Goal: Transaction & Acquisition: Purchase product/service

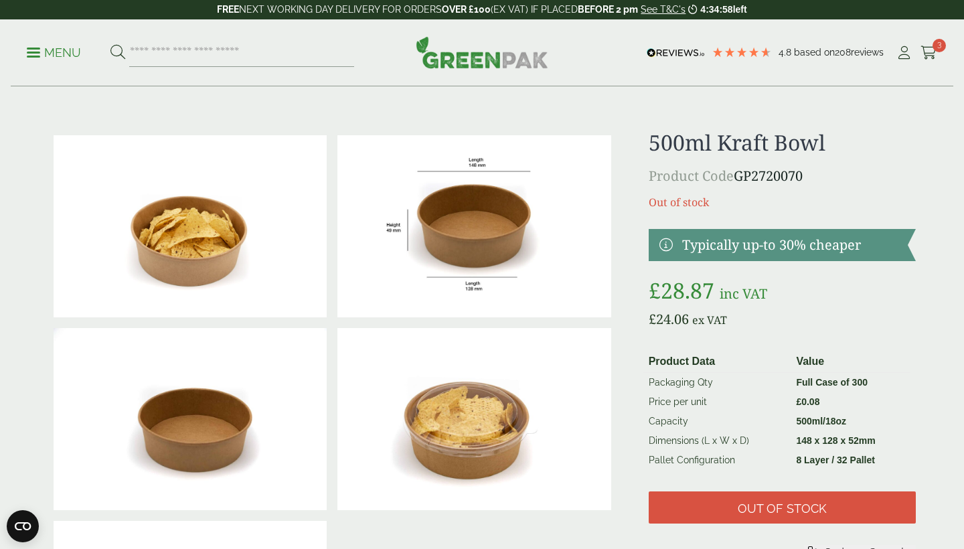
click at [35, 50] on p "Menu" at bounding box center [54, 53] width 54 height 16
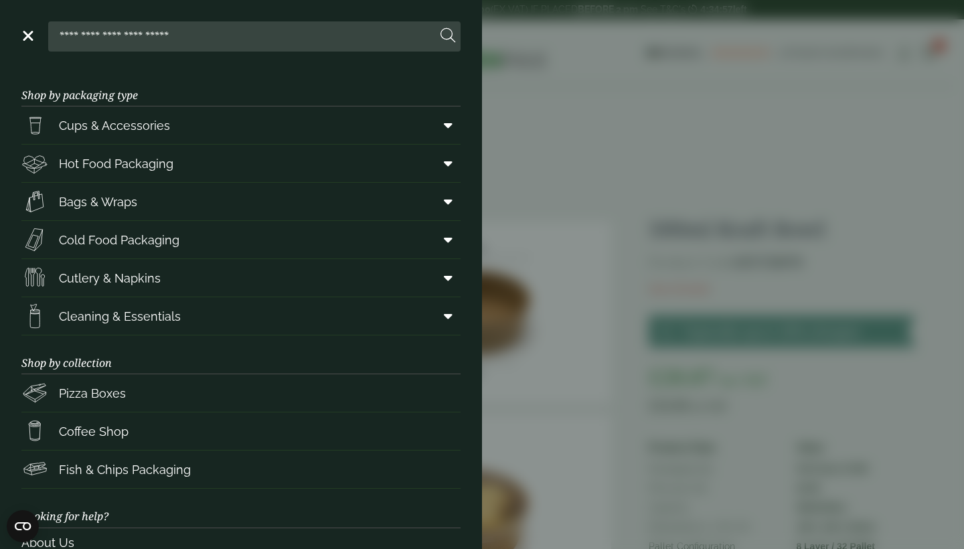
click at [688, 221] on aside "Close Shop by packaging type Cups & Accessories Hot Drink Paper Cups Smoothie C…" at bounding box center [482, 274] width 964 height 549
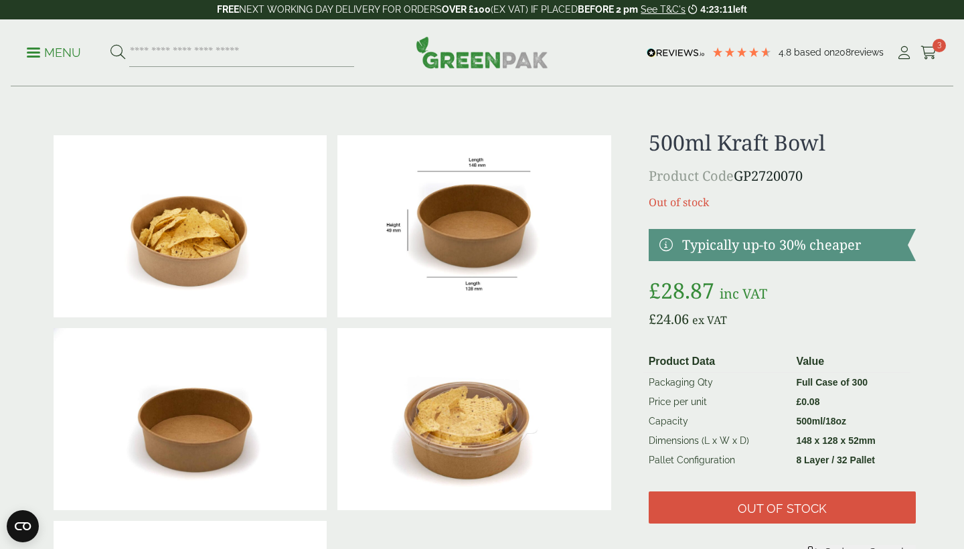
click at [34, 50] on p "Menu" at bounding box center [54, 53] width 54 height 16
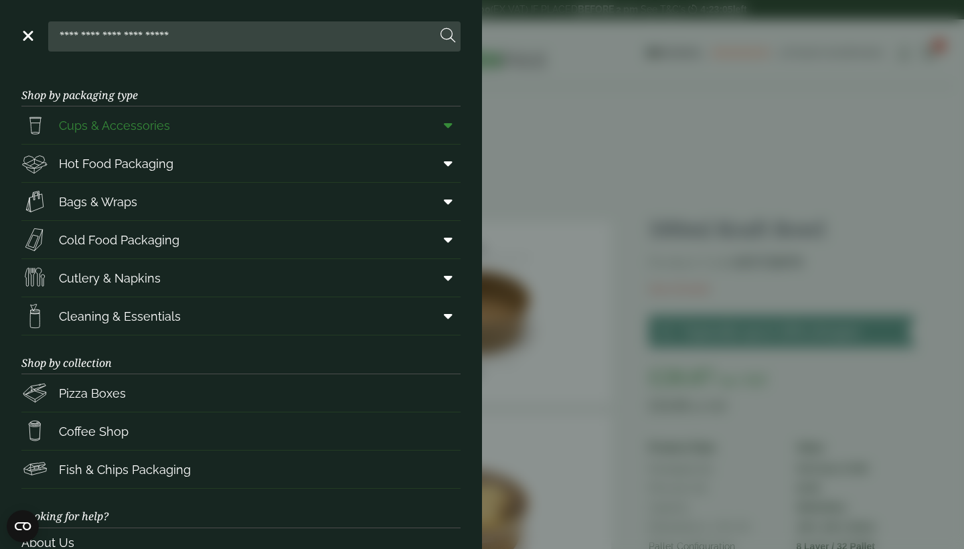
click at [451, 124] on icon at bounding box center [448, 125] width 9 height 13
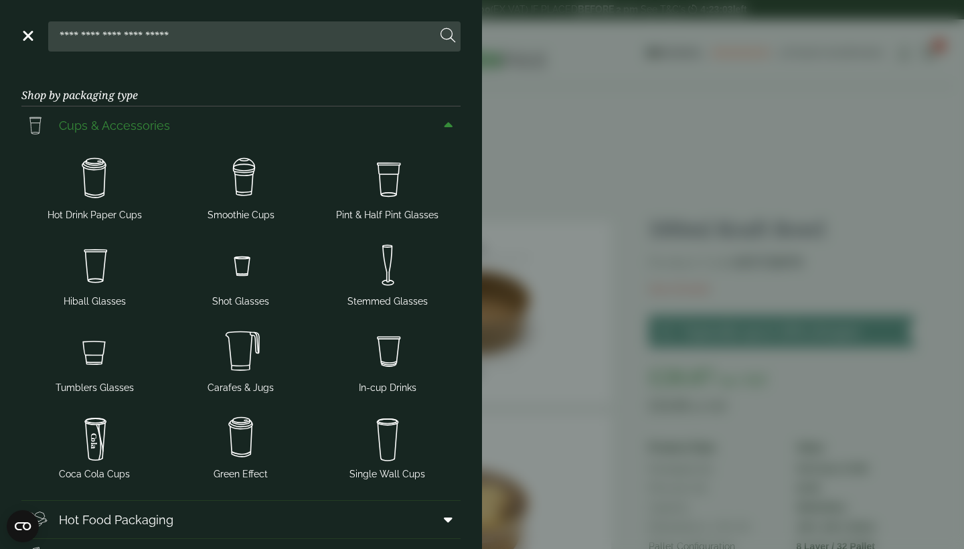
click at [451, 123] on icon at bounding box center [448, 125] width 9 height 13
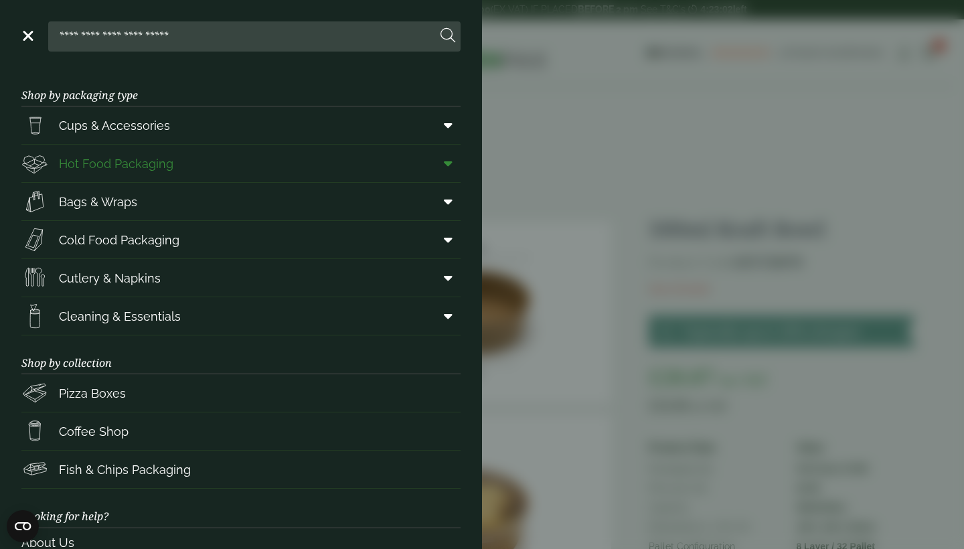
click at [448, 161] on icon at bounding box center [448, 163] width 9 height 13
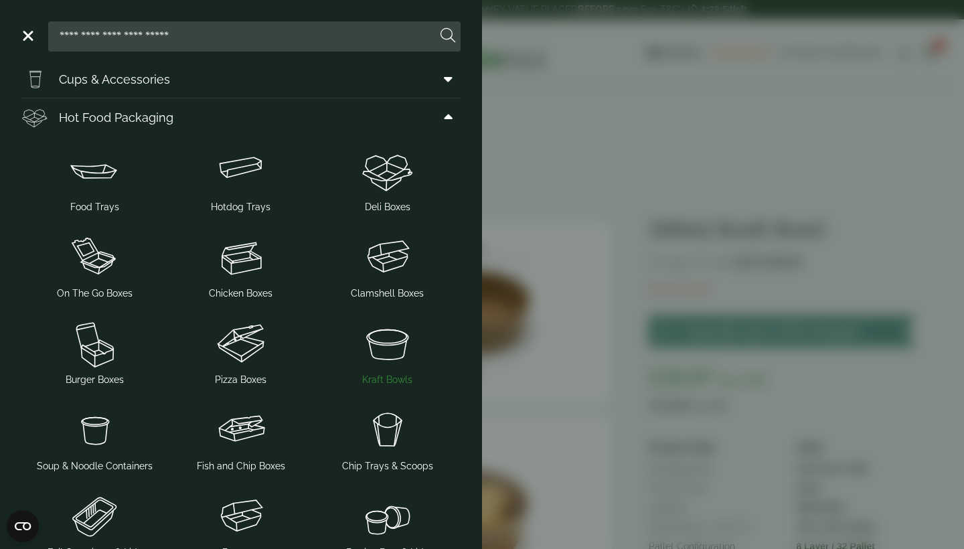
scroll to position [25, 0]
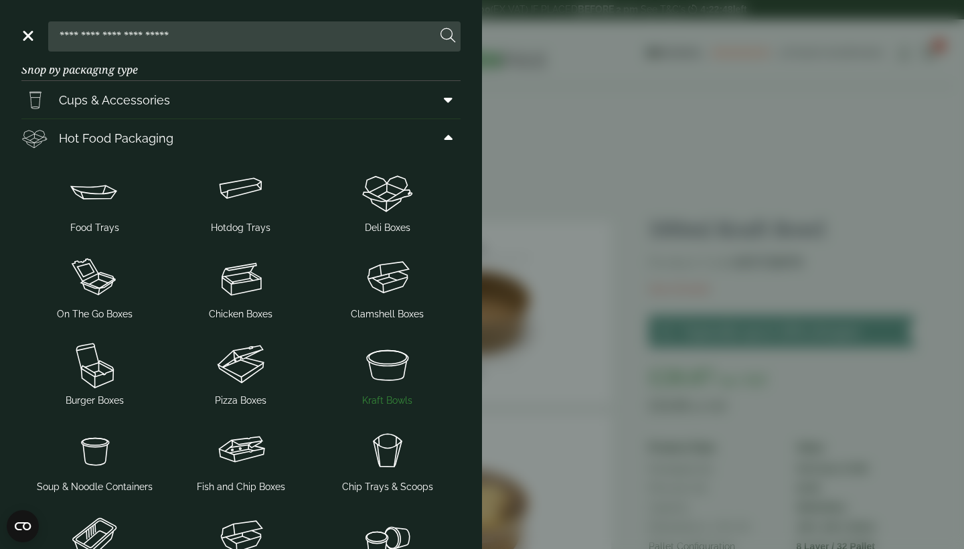
click at [391, 374] on img at bounding box center [387, 365] width 136 height 54
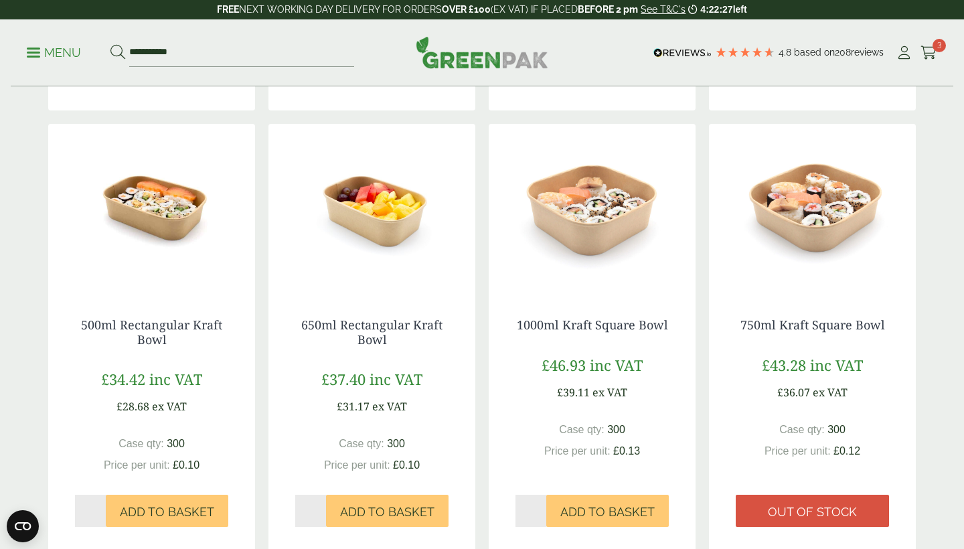
scroll to position [1250, 0]
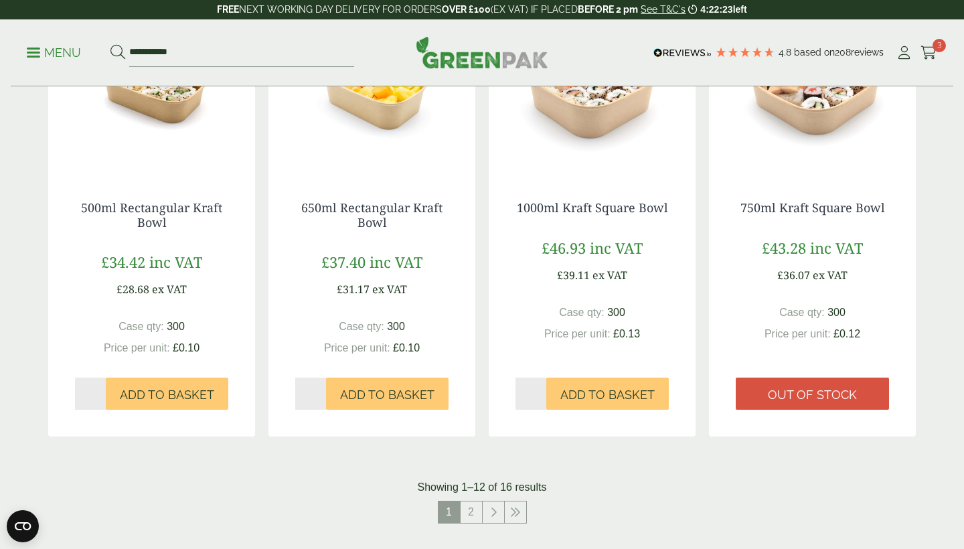
click at [98, 389] on input "*" at bounding box center [90, 394] width 31 height 32
type input "*"
click at [98, 386] on input "*" at bounding box center [90, 394] width 31 height 32
click at [146, 388] on span "Add to Basket" at bounding box center [167, 395] width 94 height 15
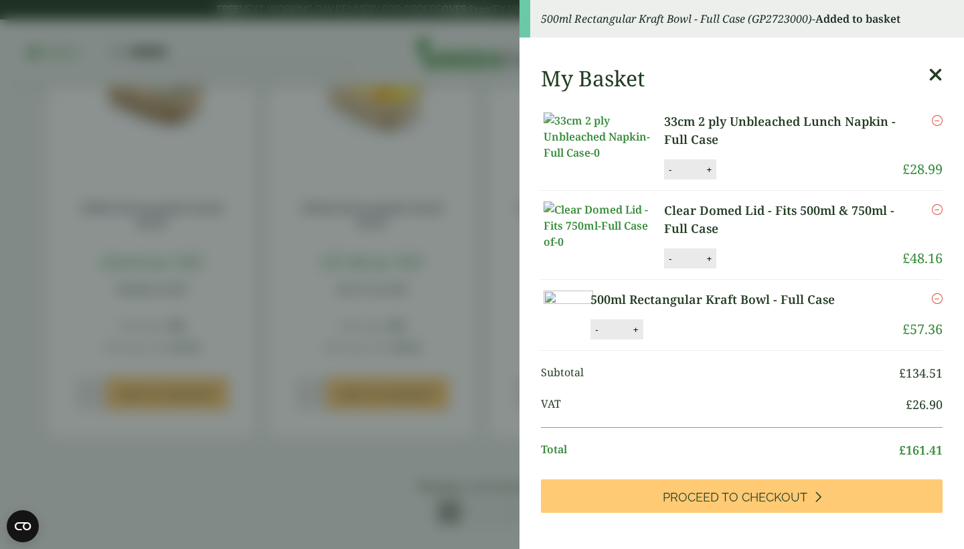
click at [157, 259] on aside "500ml Rectangular Kraft Bowl - Full Case (GP2723000) - Added to basket My Baske…" at bounding box center [482, 274] width 964 height 549
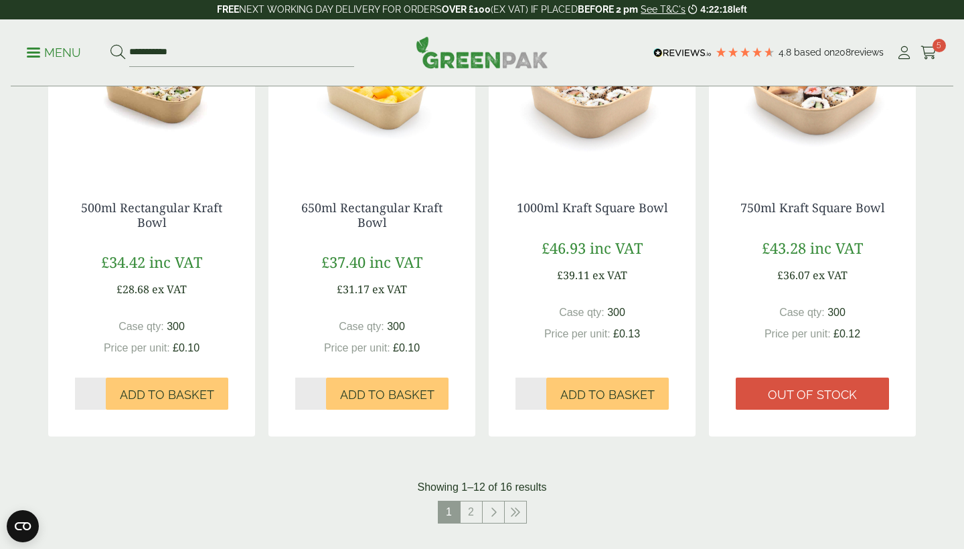
click at [165, 112] on img at bounding box center [151, 90] width 207 height 167
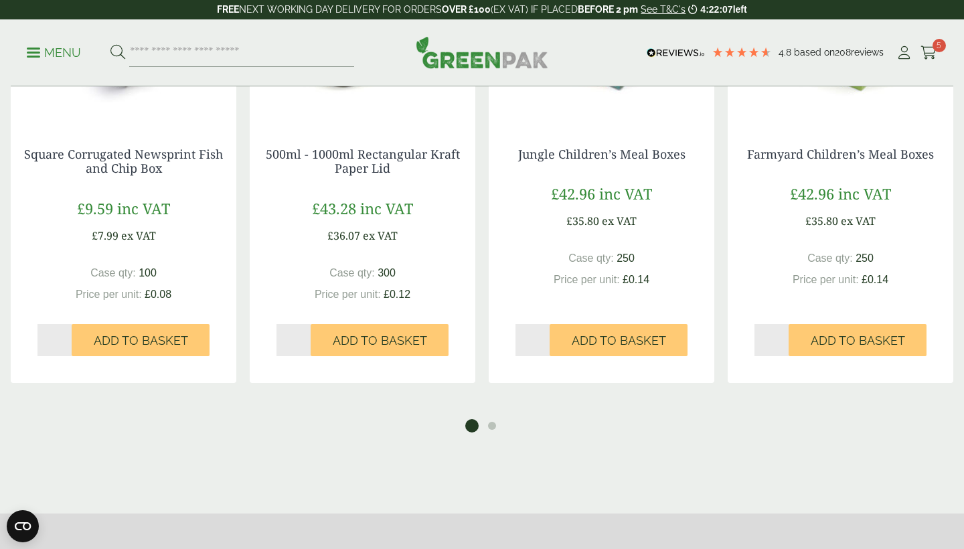
scroll to position [1271, 0]
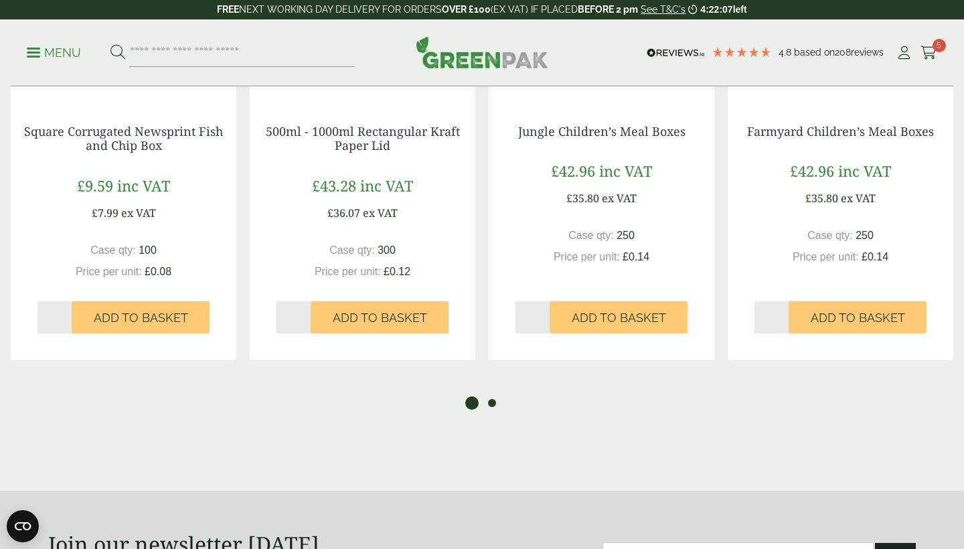
click at [492, 410] on button "2" at bounding box center [492, 402] width 13 height 13
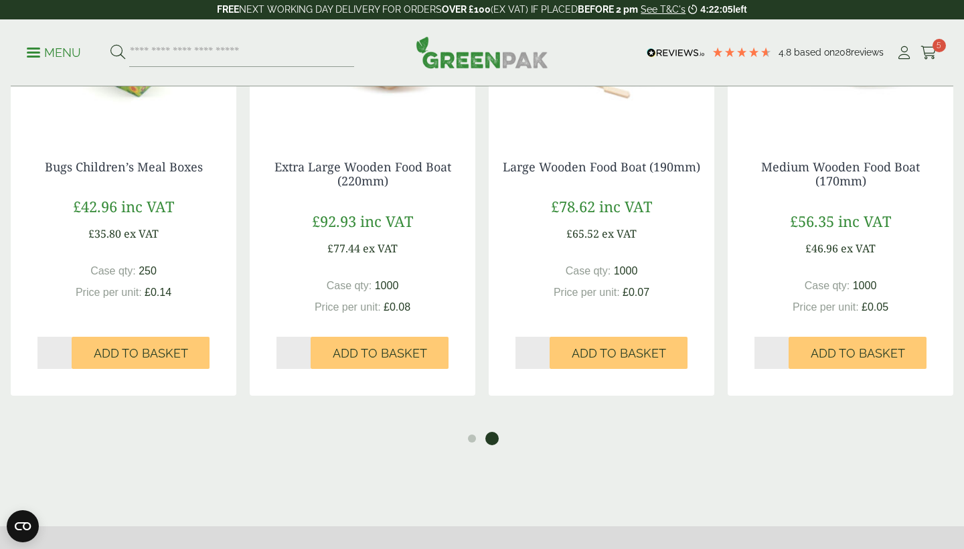
scroll to position [1339, 0]
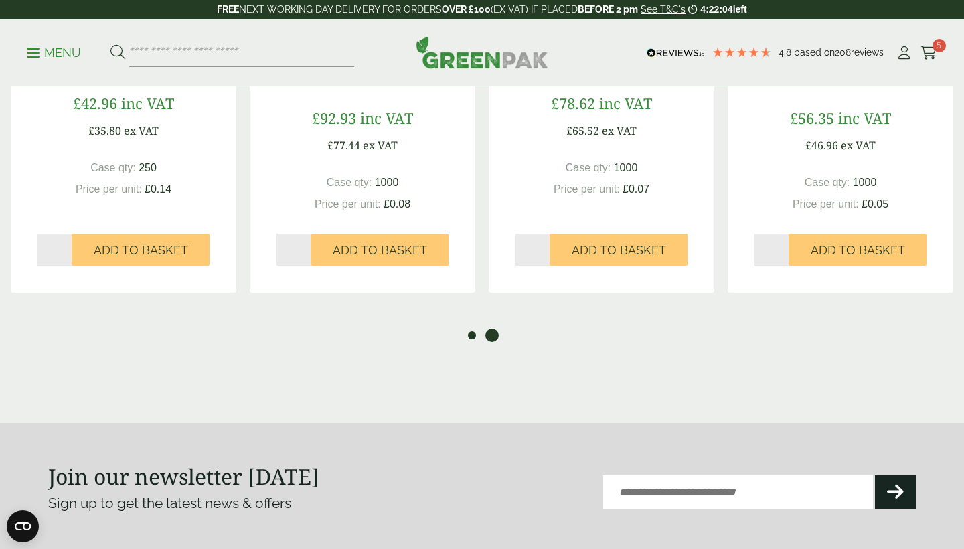
click at [474, 342] on button "1" at bounding box center [471, 335] width 13 height 13
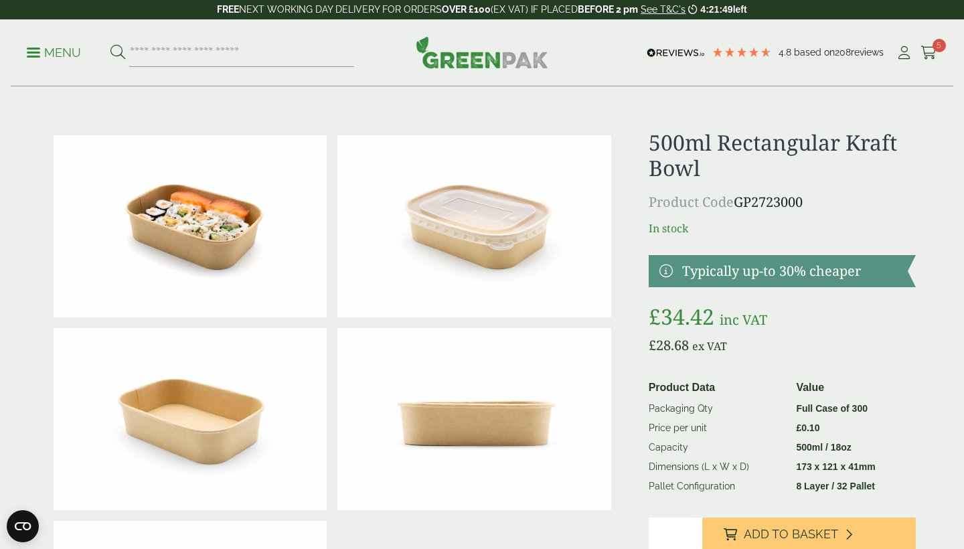
scroll to position [0, 0]
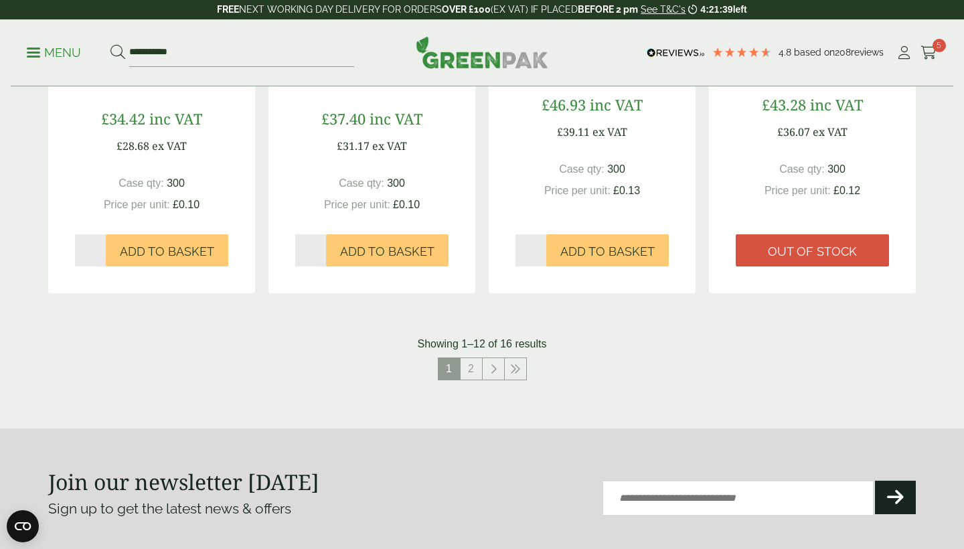
scroll to position [1424, 0]
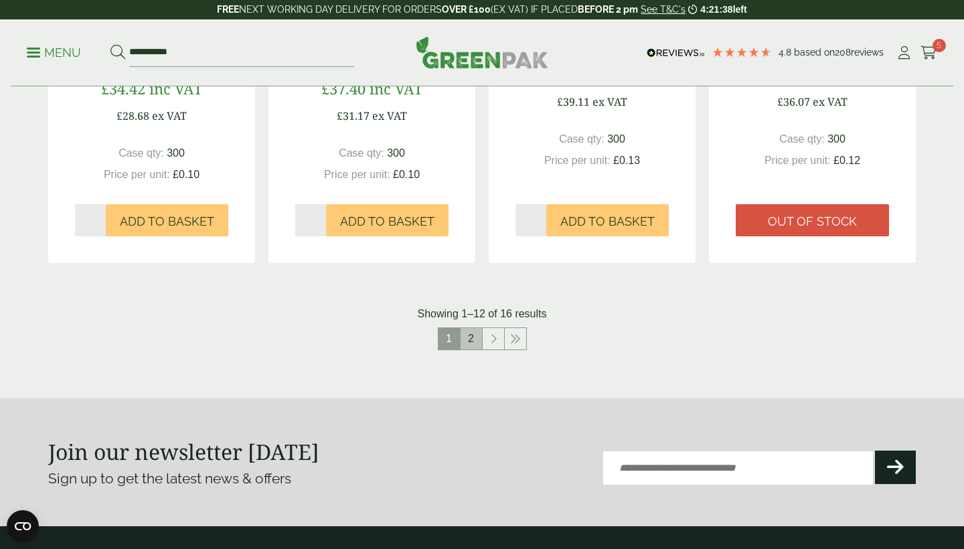
click at [470, 331] on link "2" at bounding box center [471, 338] width 21 height 21
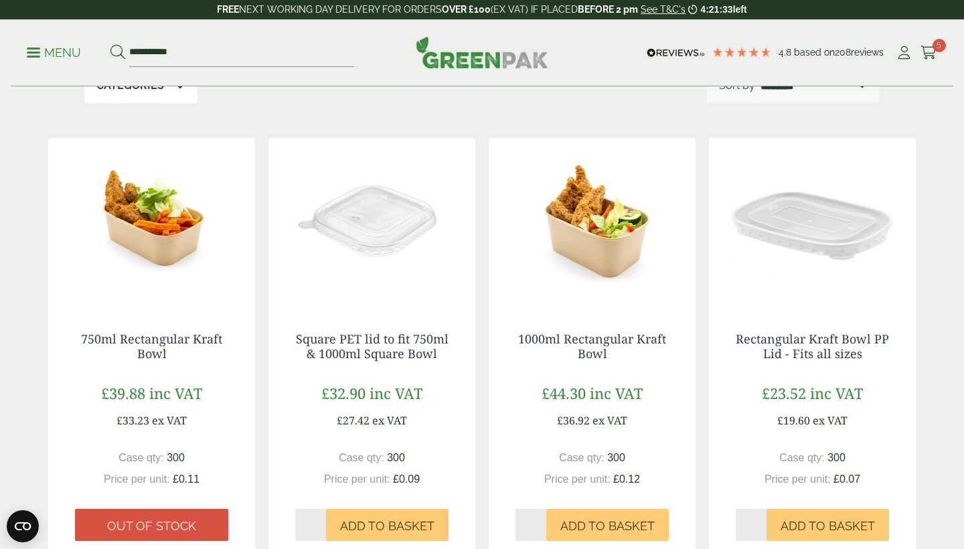
scroll to position [212, 0]
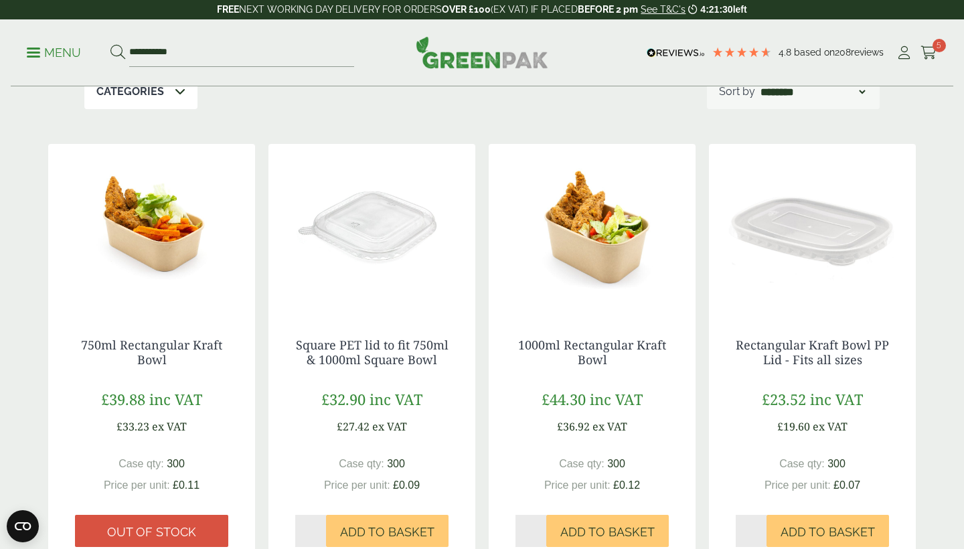
click at [826, 232] on img at bounding box center [812, 227] width 207 height 167
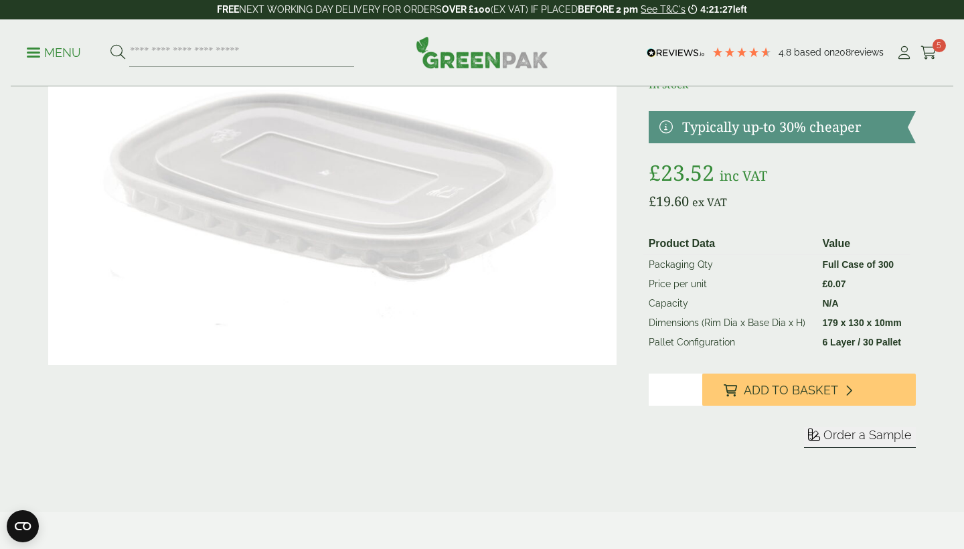
scroll to position [144, 0]
type input "*"
click at [688, 387] on input "*" at bounding box center [676, 390] width 54 height 32
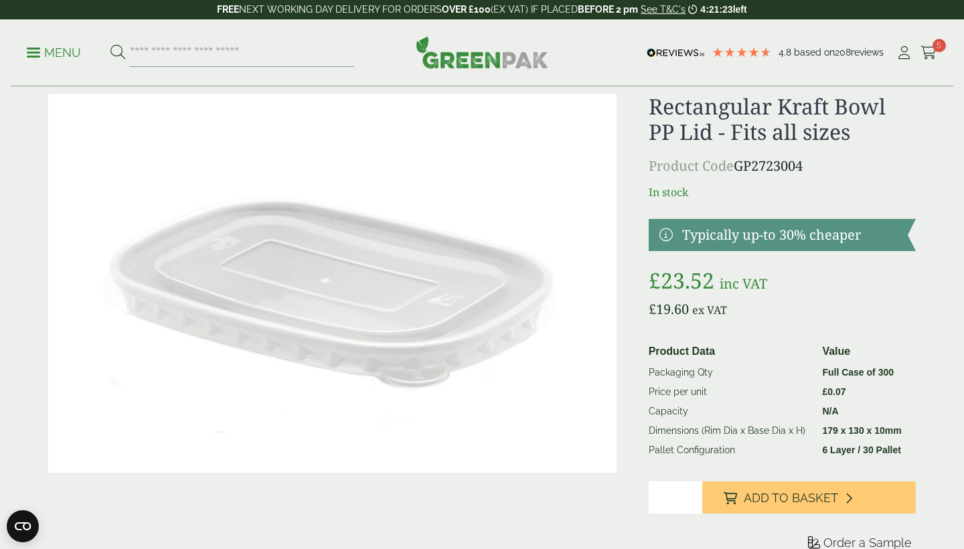
scroll to position [178, 0]
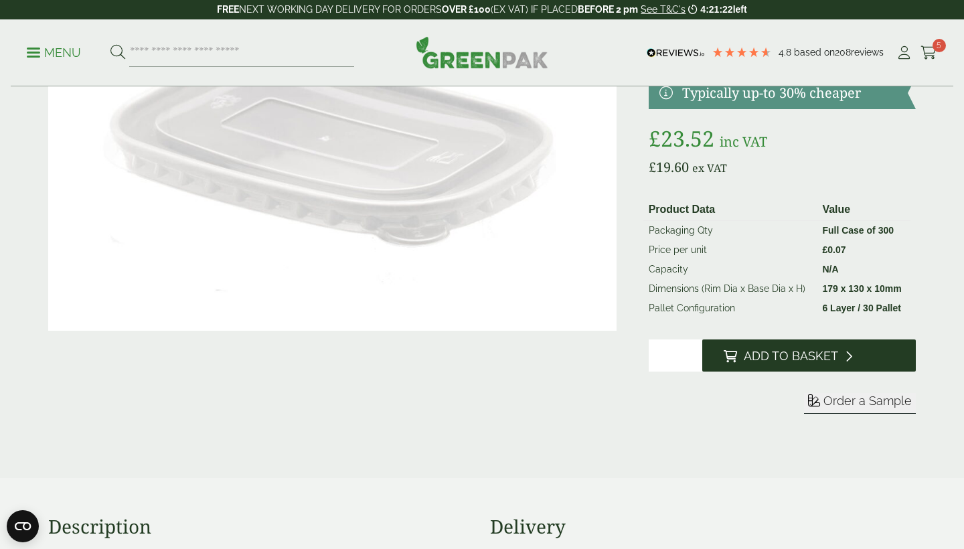
click at [786, 354] on span "Add to Basket" at bounding box center [791, 356] width 94 height 15
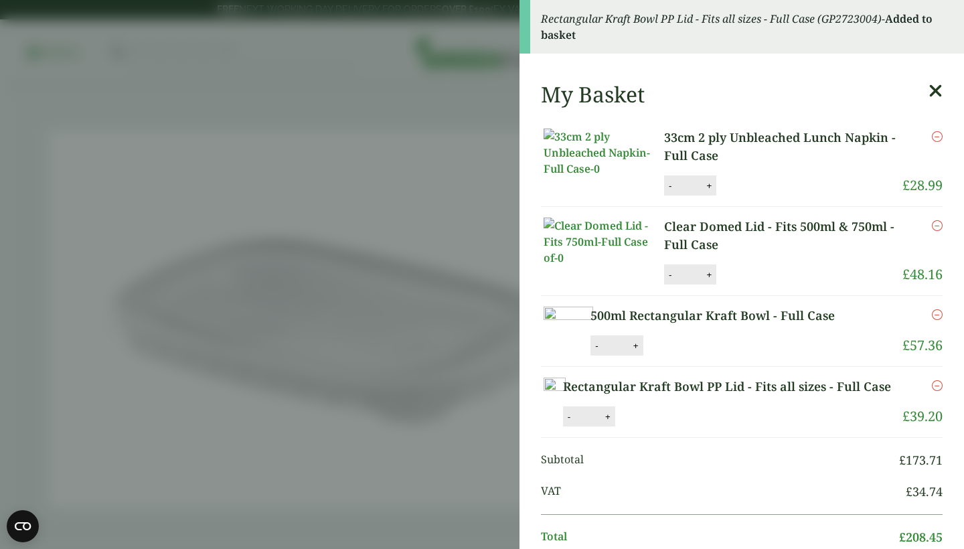
scroll to position [159, 0]
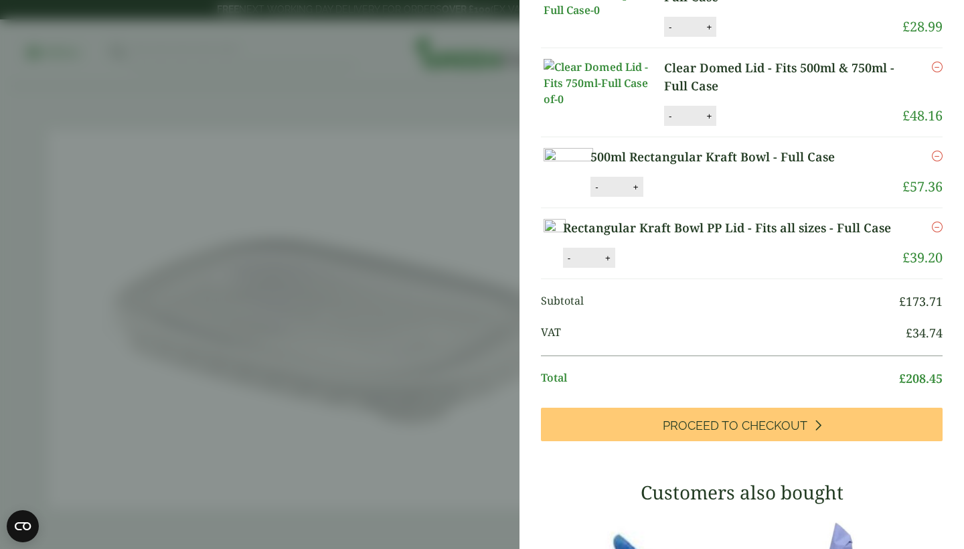
click at [939, 72] on icon "Remove this item" at bounding box center [937, 67] width 11 height 11
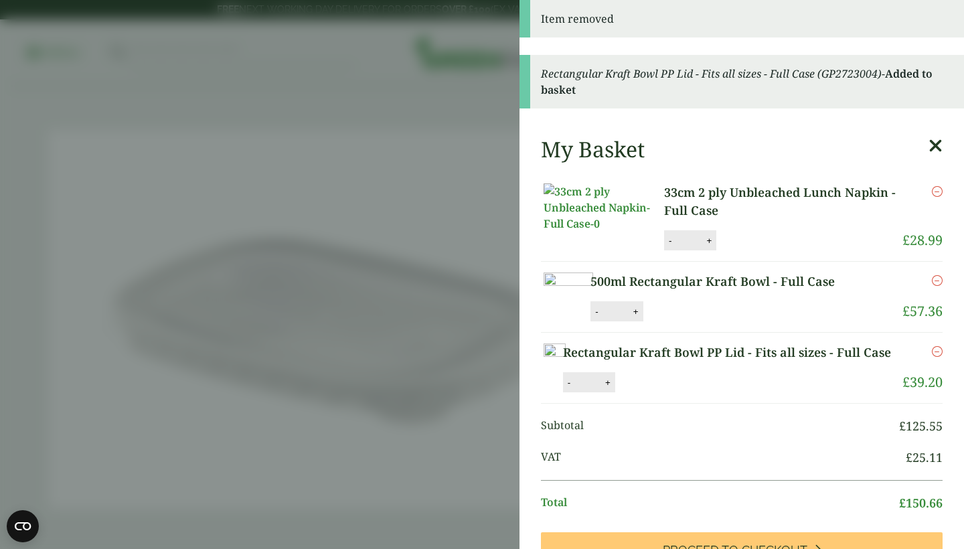
scroll to position [0, 0]
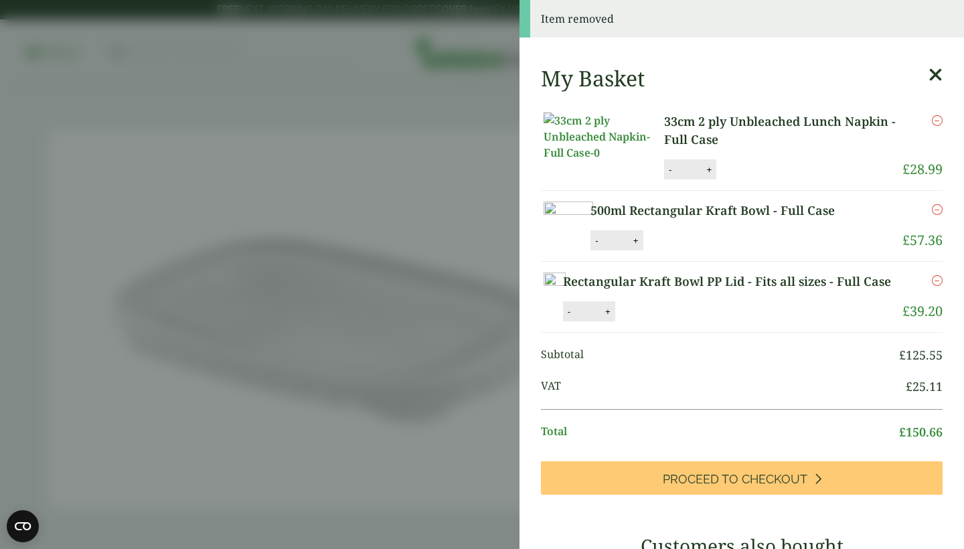
click at [352, 185] on aside "Item removed My Basket 33cm 2 ply Unbleached Lunch Napkin - Full Case 33cm 2 pl…" at bounding box center [482, 274] width 964 height 549
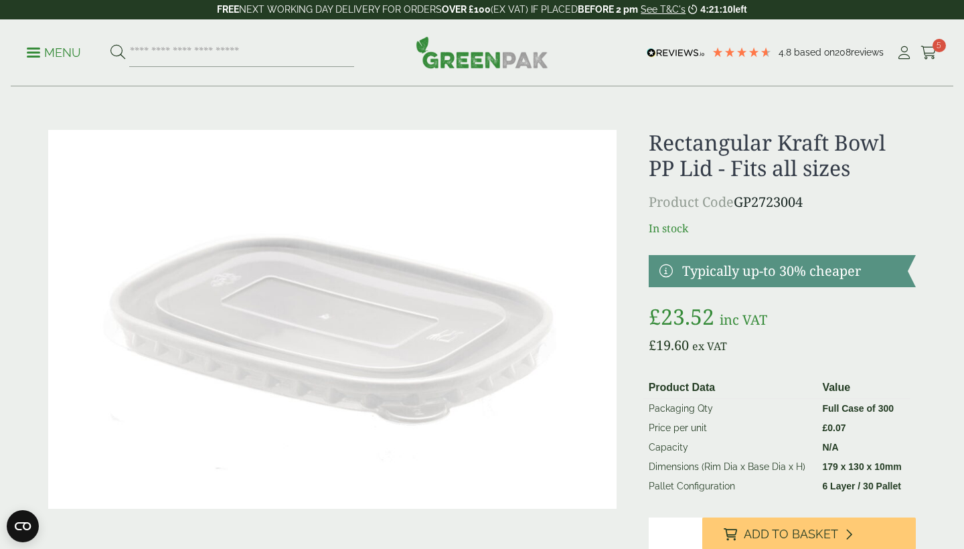
click at [44, 46] on p "Menu" at bounding box center [54, 53] width 54 height 16
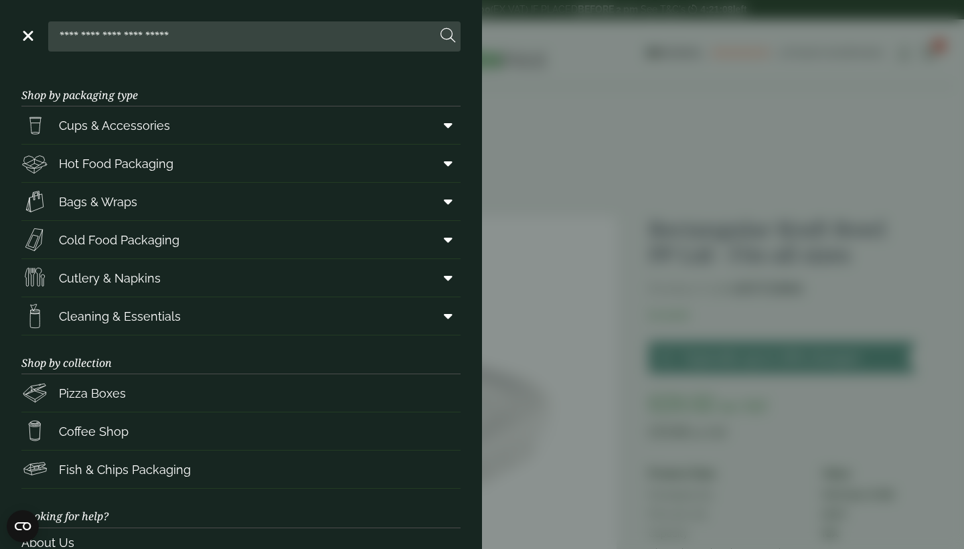
click at [190, 38] on input "search" at bounding box center [245, 36] width 383 height 28
type input "*******"
click at [448, 36] on button at bounding box center [448, 35] width 15 height 17
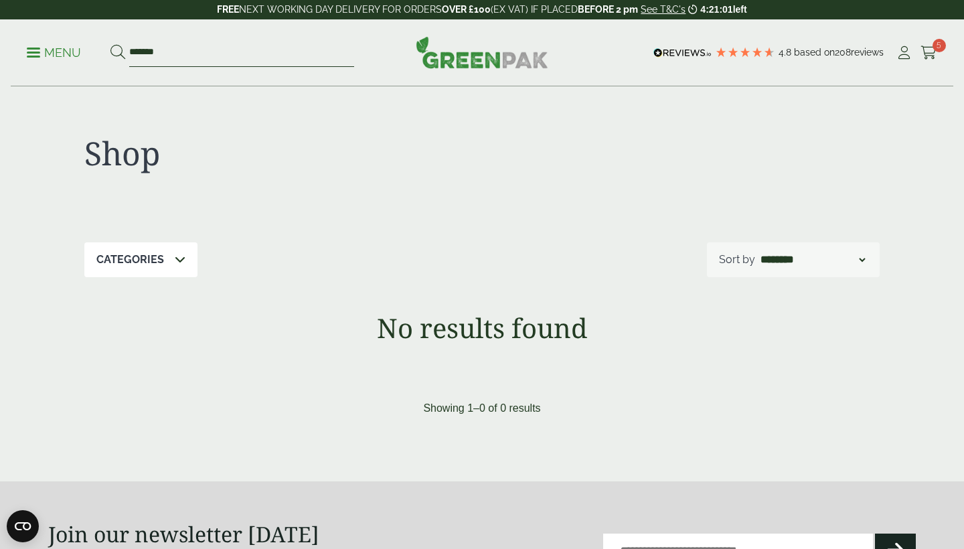
click at [145, 55] on input "*******" at bounding box center [241, 53] width 225 height 28
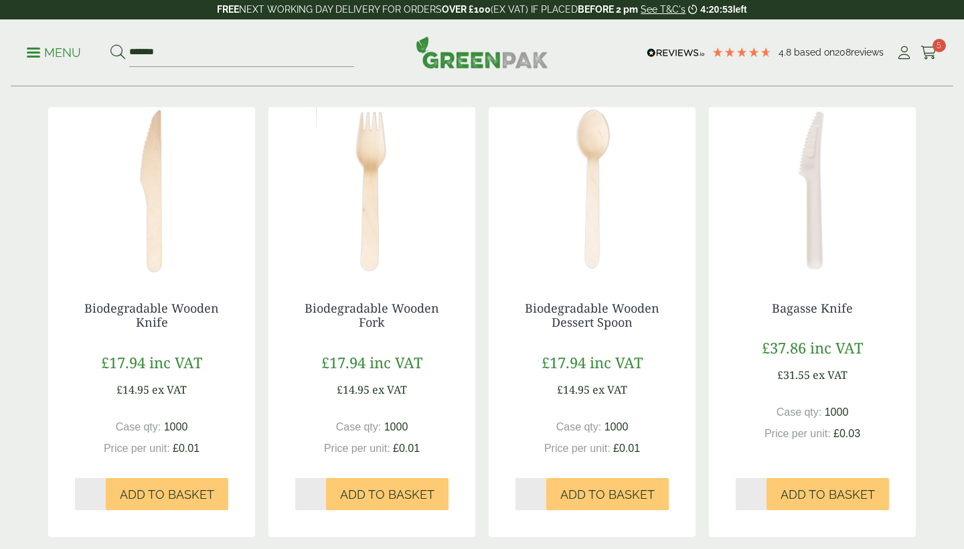
scroll to position [429, 0]
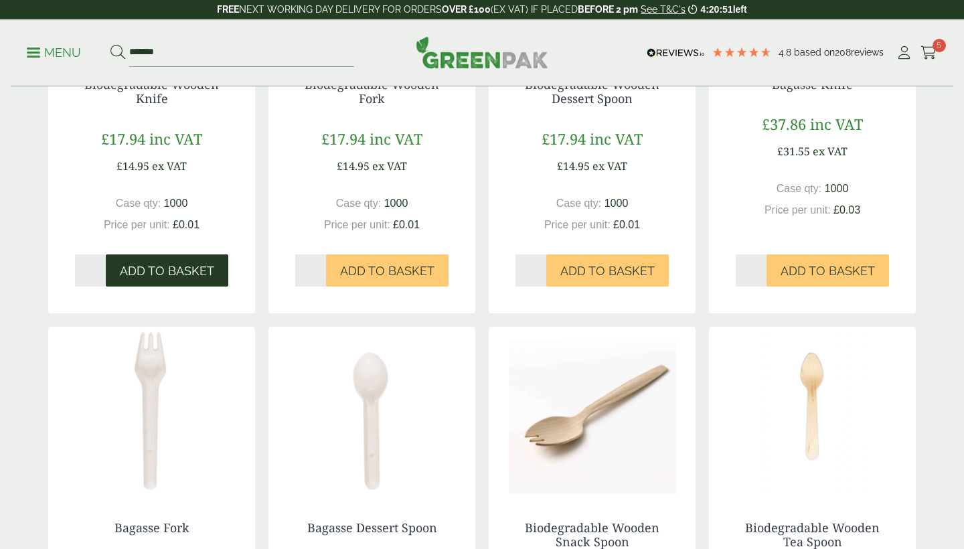
click at [180, 257] on button "Add to Basket" at bounding box center [167, 270] width 123 height 32
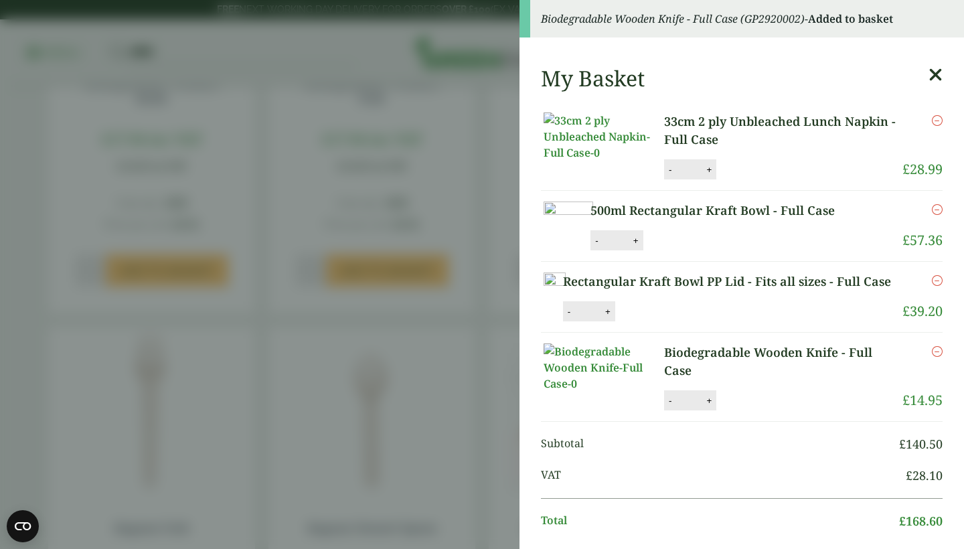
click at [938, 72] on icon at bounding box center [936, 75] width 14 height 19
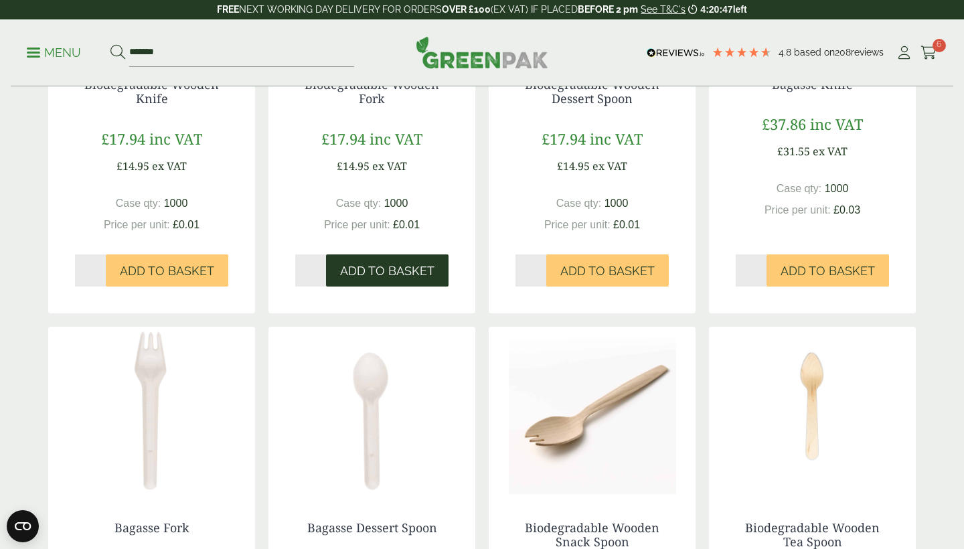
click at [390, 267] on span "Add to Basket" at bounding box center [387, 271] width 94 height 15
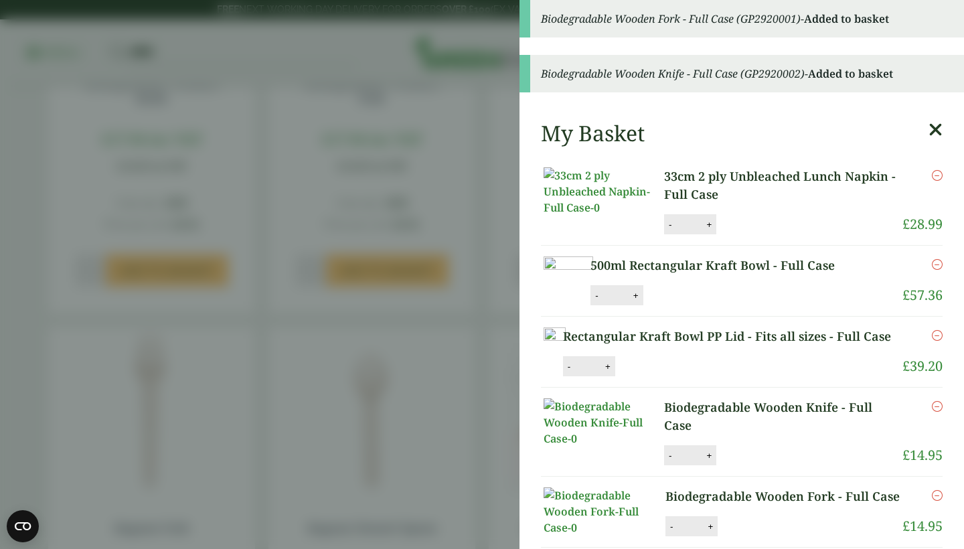
click at [934, 131] on icon at bounding box center [936, 130] width 14 height 19
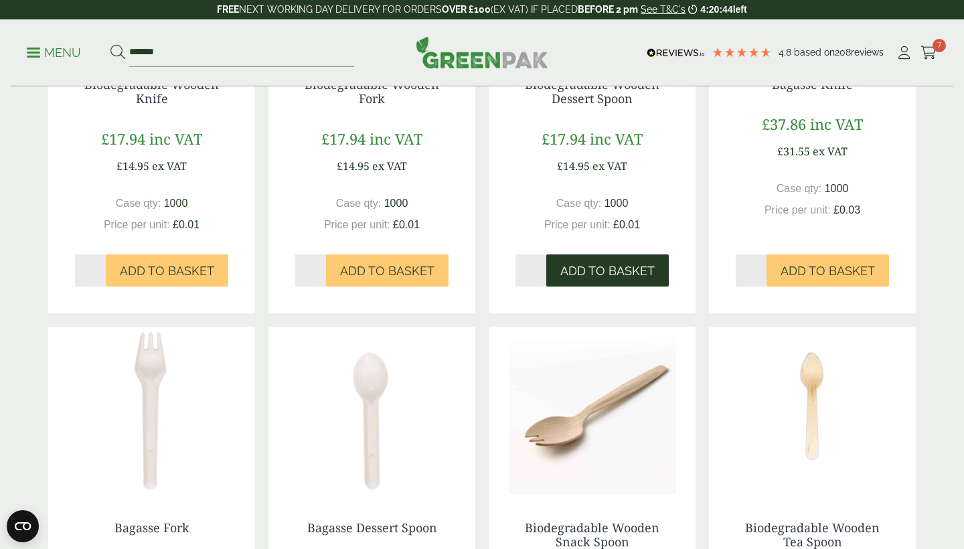
click at [601, 271] on span "Add to Basket" at bounding box center [608, 271] width 94 height 15
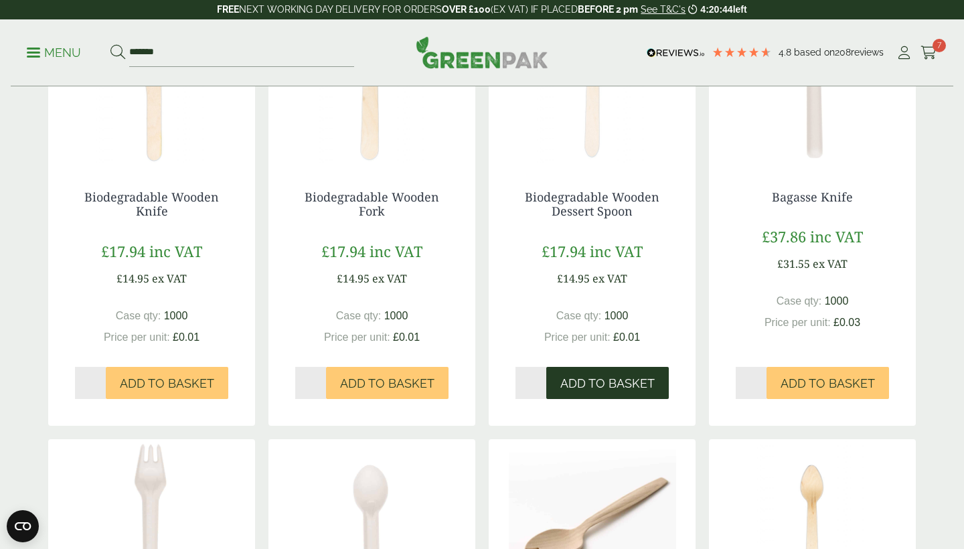
scroll to position [196, 0]
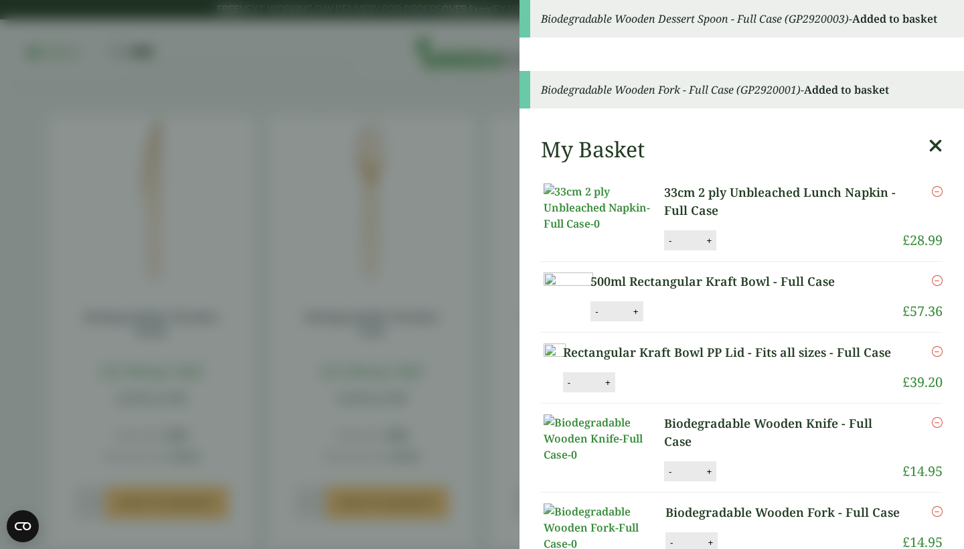
click at [937, 145] on icon at bounding box center [936, 146] width 14 height 19
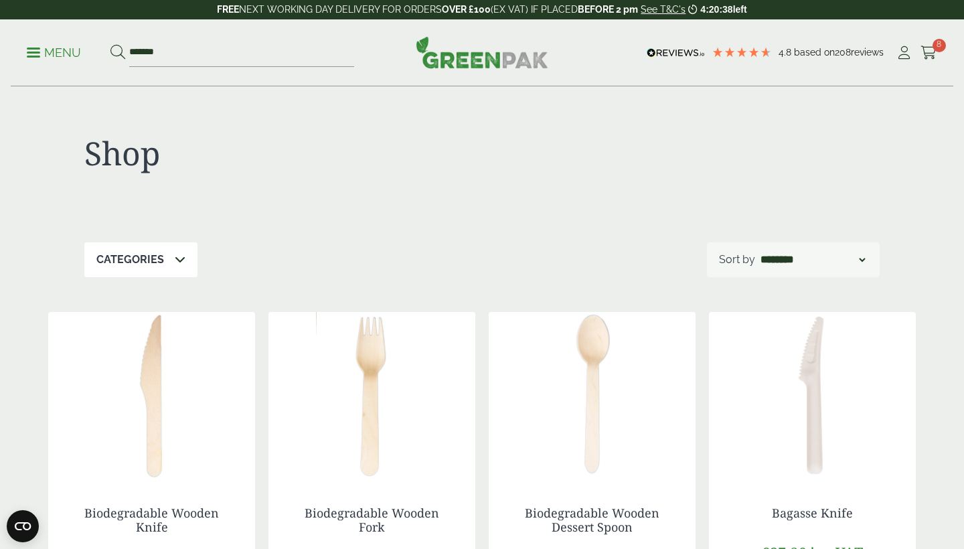
scroll to position [0, 0]
click at [926, 53] on icon at bounding box center [929, 52] width 17 height 13
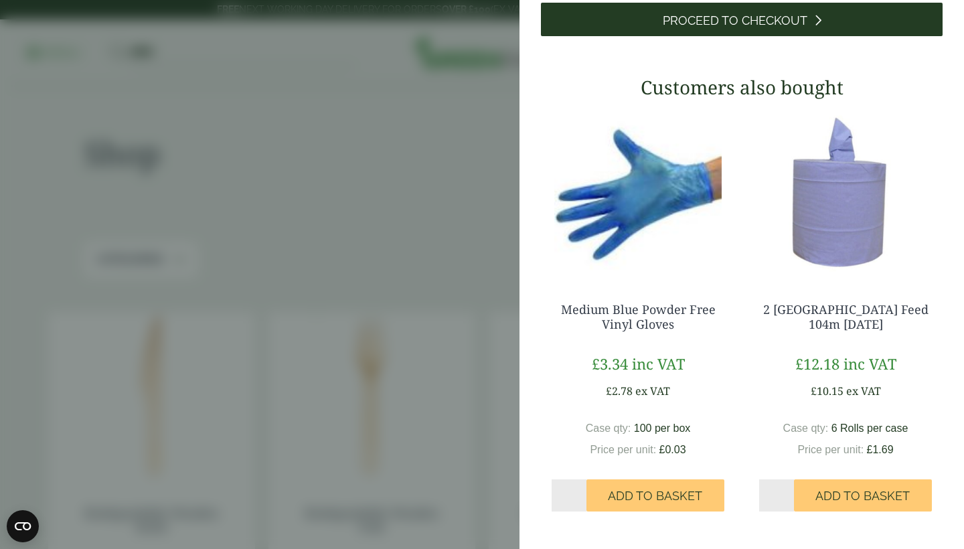
click at [674, 28] on span "Proceed to Checkout" at bounding box center [735, 20] width 145 height 15
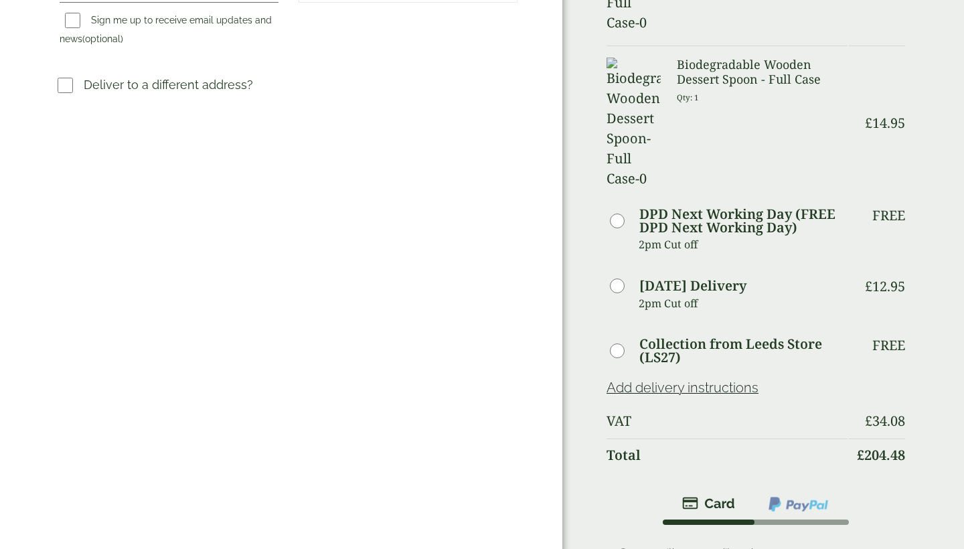
scroll to position [607, 0]
